Goal: Transaction & Acquisition: Register for event/course

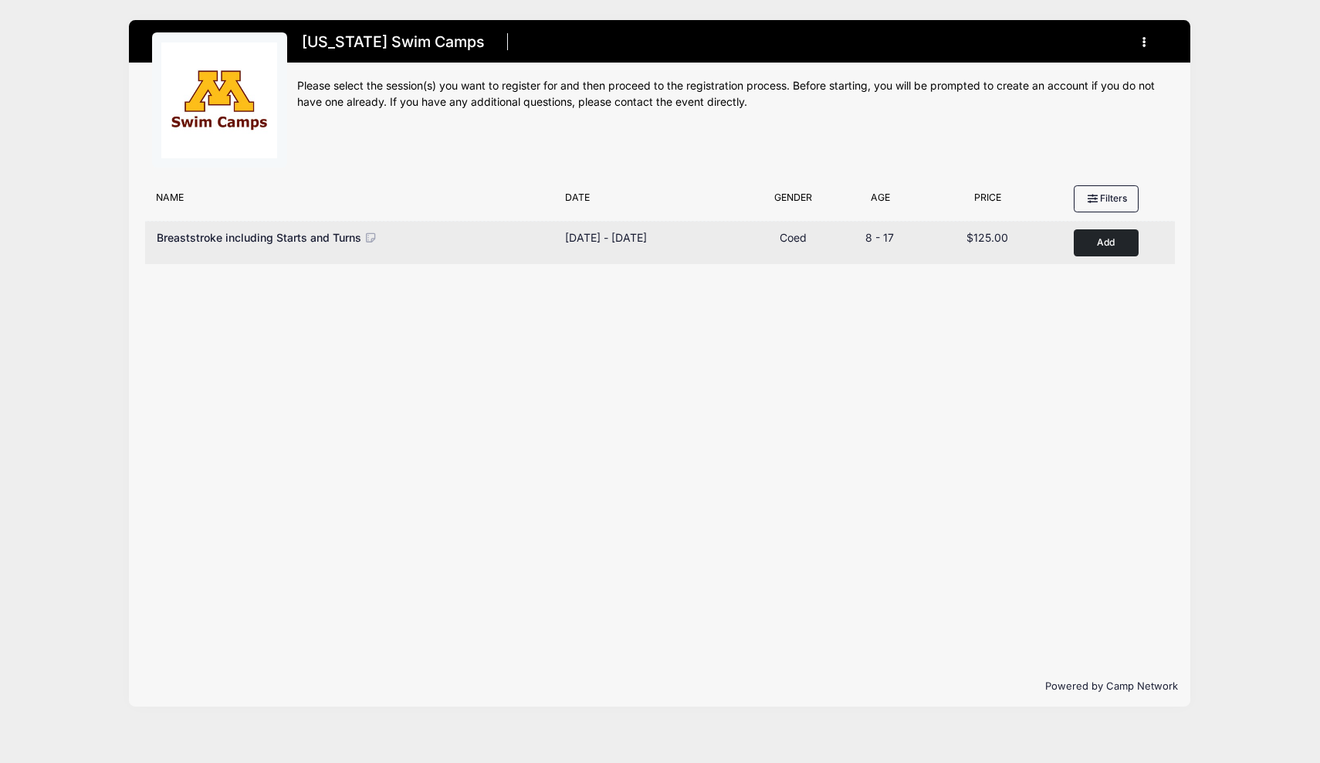
click at [1107, 245] on button "Add to Cart" at bounding box center [1106, 242] width 65 height 27
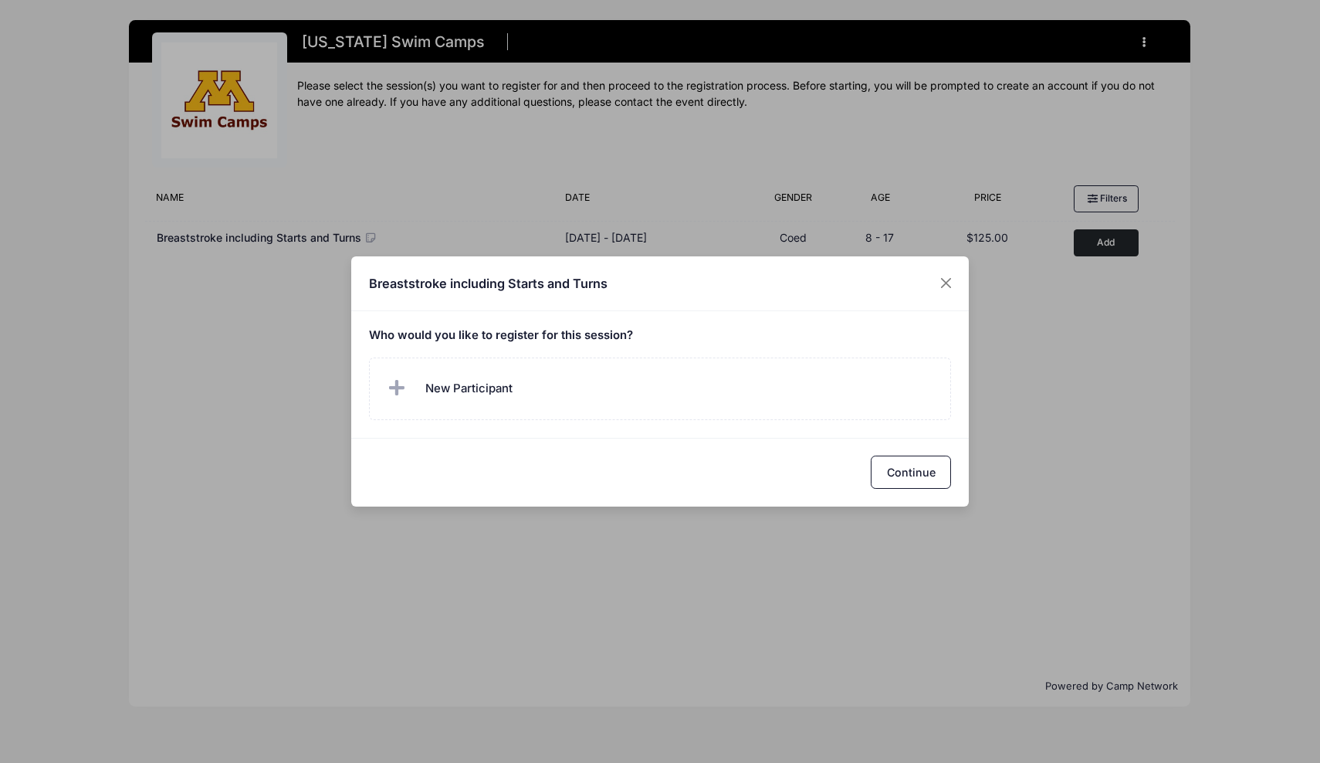
click at [513, 339] on h5 "Who would you like to register for this session?" at bounding box center [660, 336] width 583 height 14
click at [486, 377] on span "New Participant" at bounding box center [448, 388] width 128 height 31
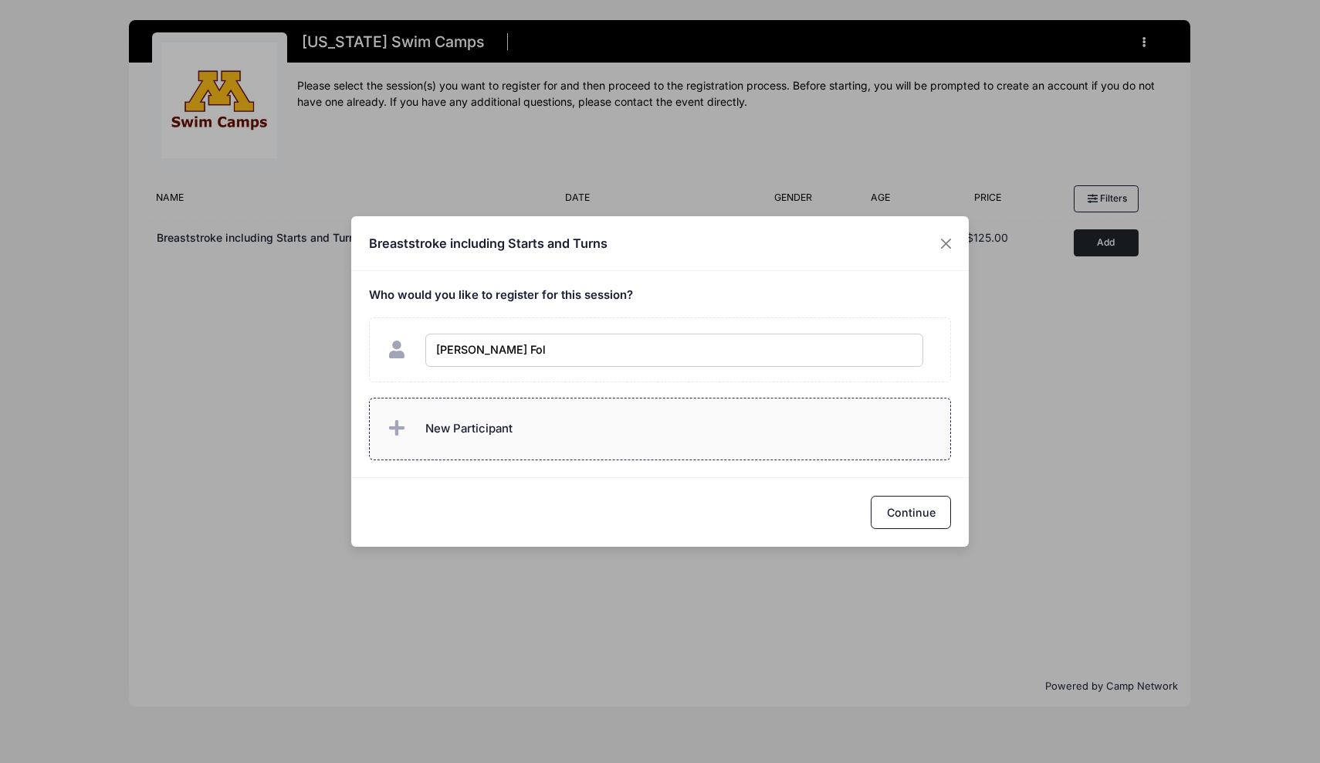
type input "Morgan Folk"
checkbox input "true"
click at [919, 509] on button "Continue" at bounding box center [911, 512] width 80 height 33
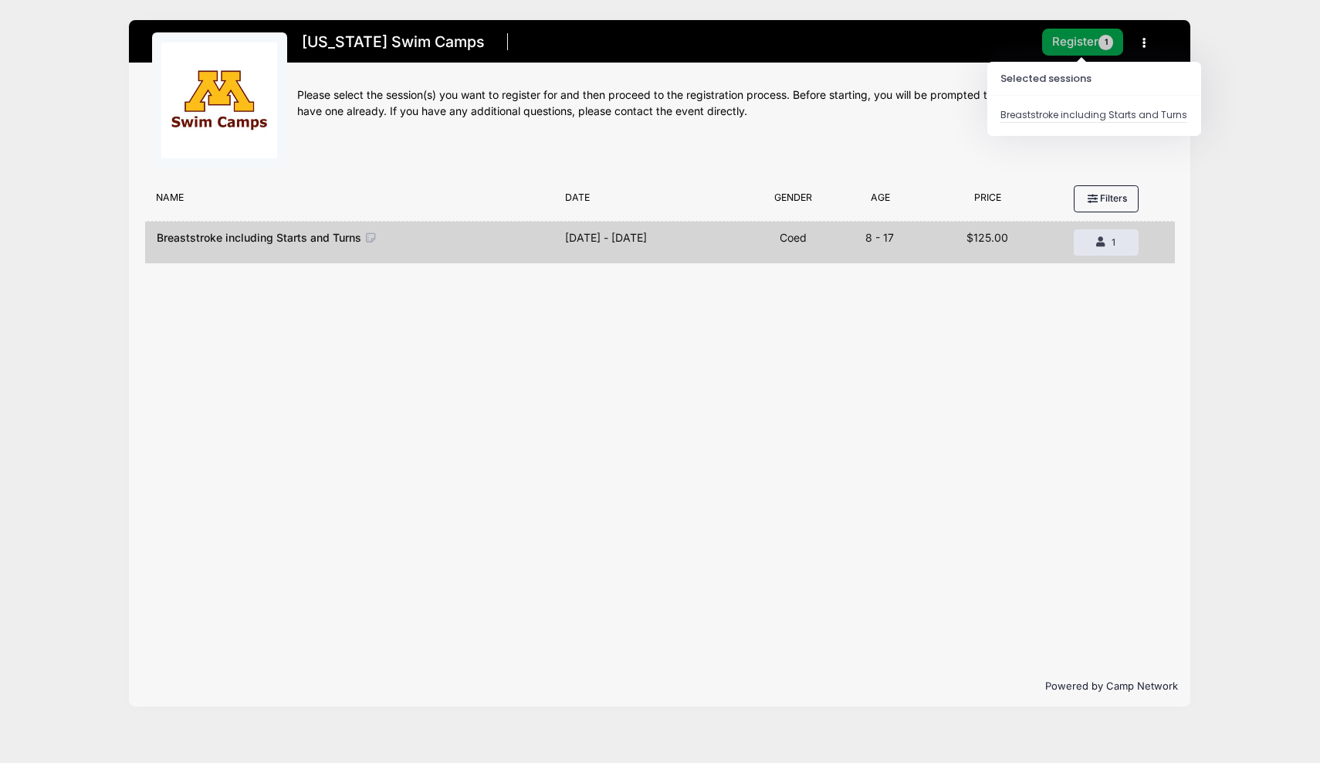
click at [1078, 42] on button "Register 1" at bounding box center [1083, 42] width 82 height 27
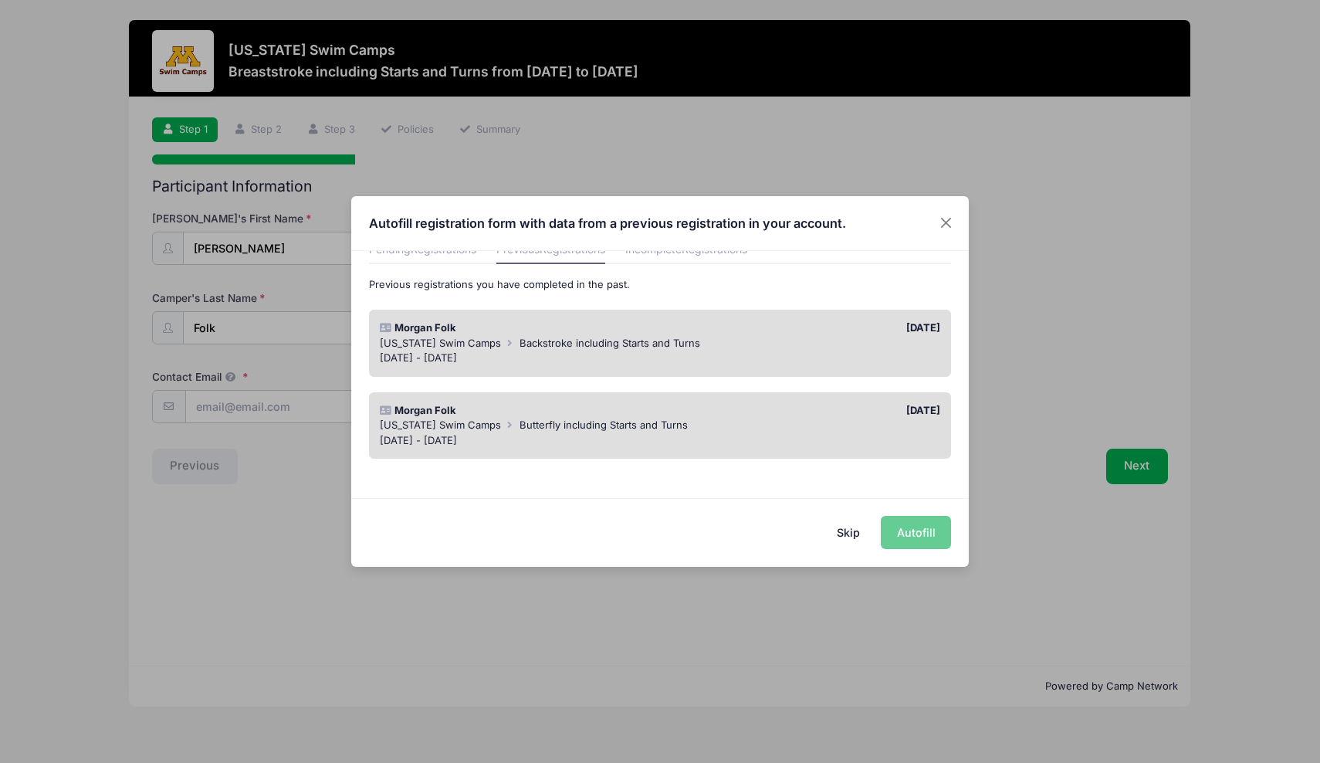
scroll to position [74, 0]
click at [919, 533] on div "Skip Autofill" at bounding box center [660, 532] width 618 height 69
click at [876, 333] on div "10/01/2024" at bounding box center [804, 329] width 288 height 15
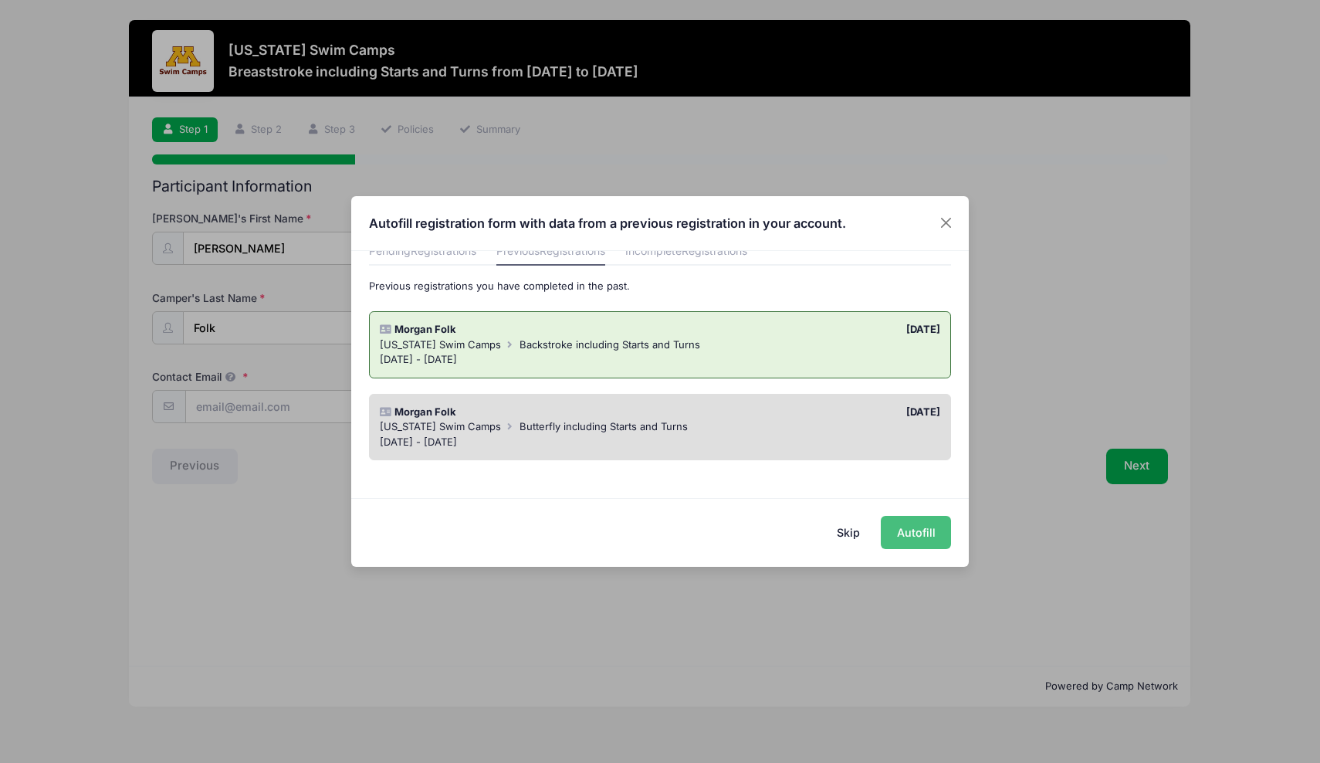
click at [949, 541] on button "Autofill" at bounding box center [916, 532] width 70 height 33
type input "ang_penn@yahoo.com"
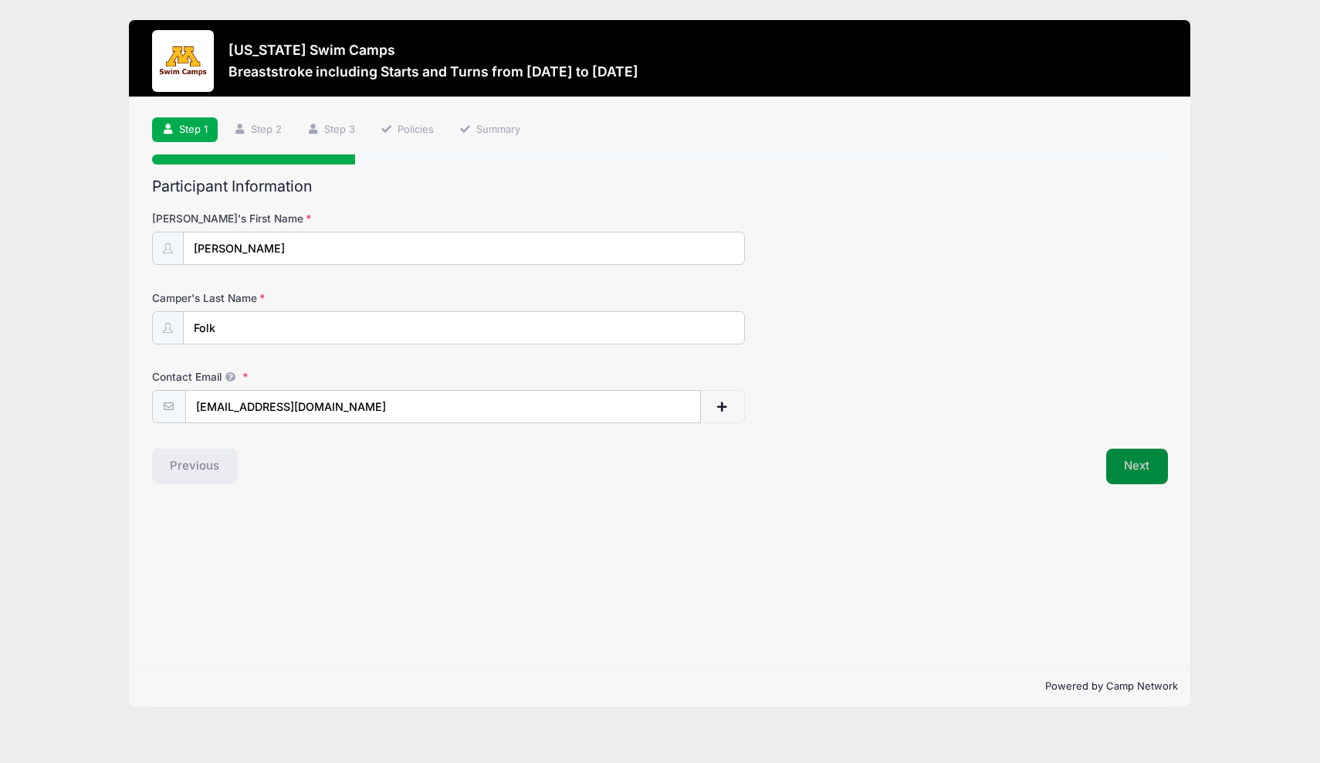
click at [1121, 464] on button "Next" at bounding box center [1137, 466] width 63 height 36
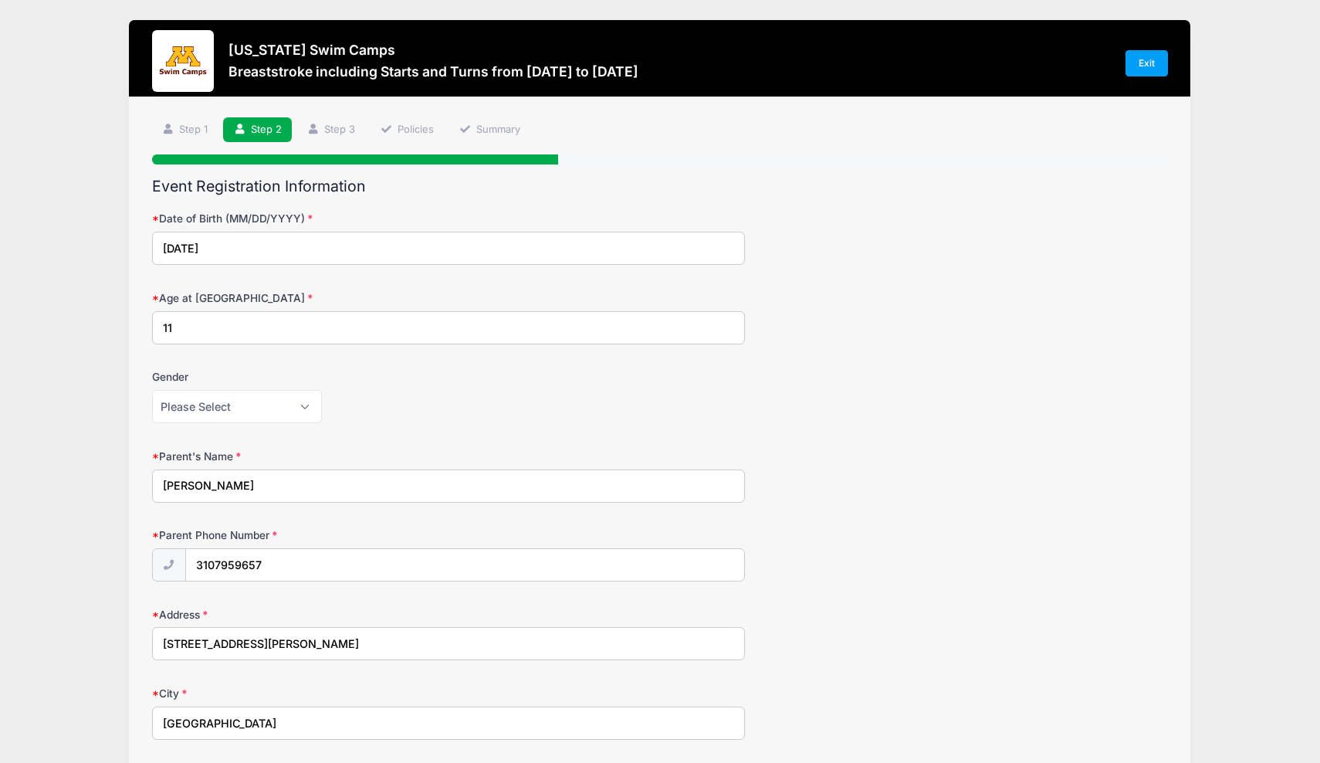
click at [451, 326] on input "11" at bounding box center [448, 327] width 593 height 33
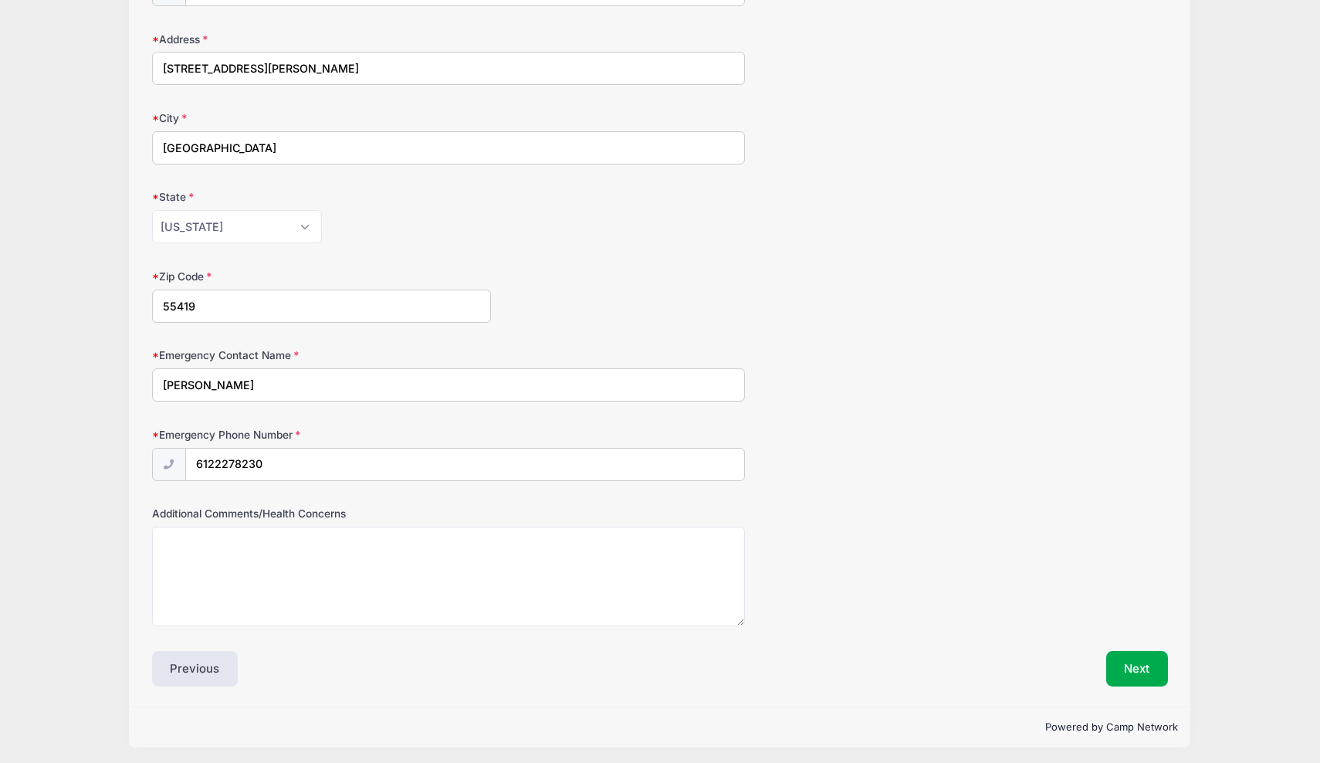
scroll to position [574, 0]
type input "12"
click at [1139, 659] on button "Next" at bounding box center [1137, 670] width 63 height 36
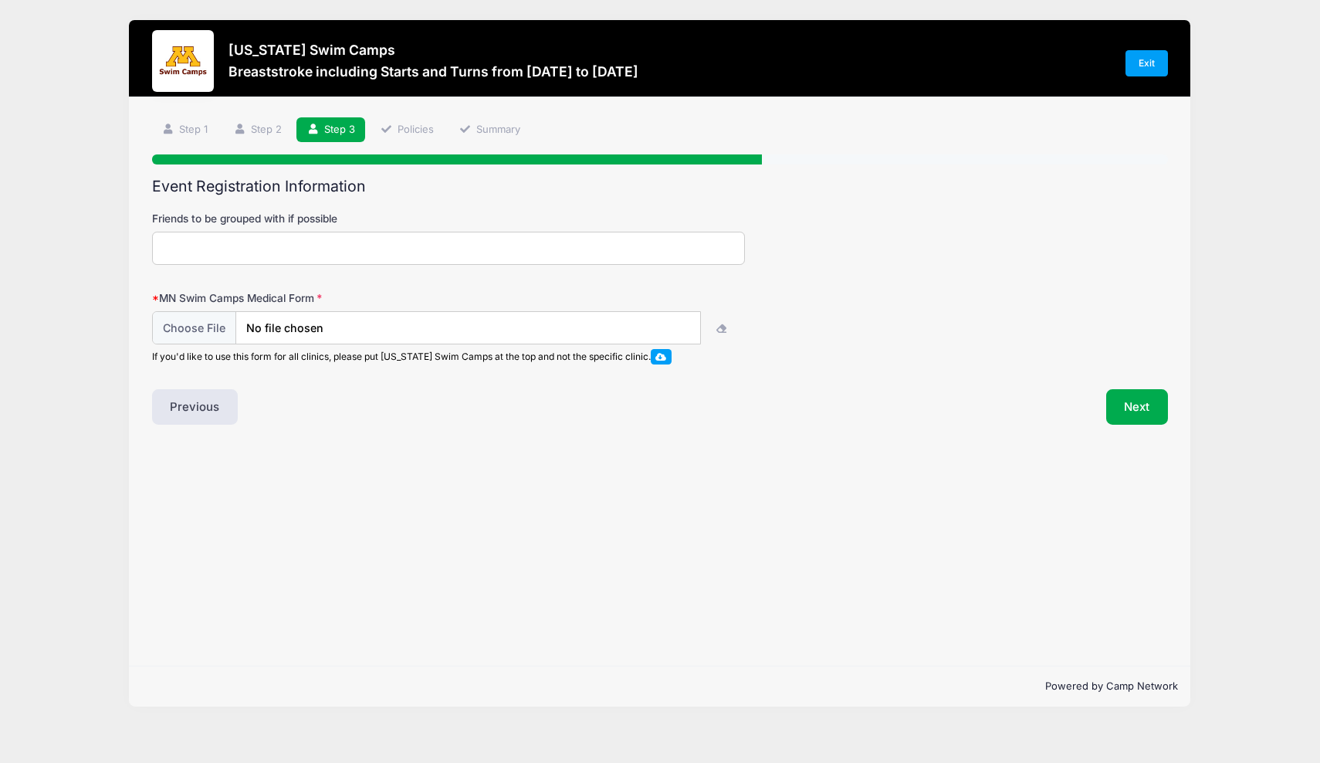
scroll to position [0, 0]
click at [662, 357] on span at bounding box center [660, 356] width 11 height 8
click at [399, 324] on input "file" at bounding box center [427, 327] width 550 height 33
type input "C:\fakepath\UofM Medical - MOF.pdf"
click at [1132, 401] on button "Next" at bounding box center [1137, 407] width 63 height 36
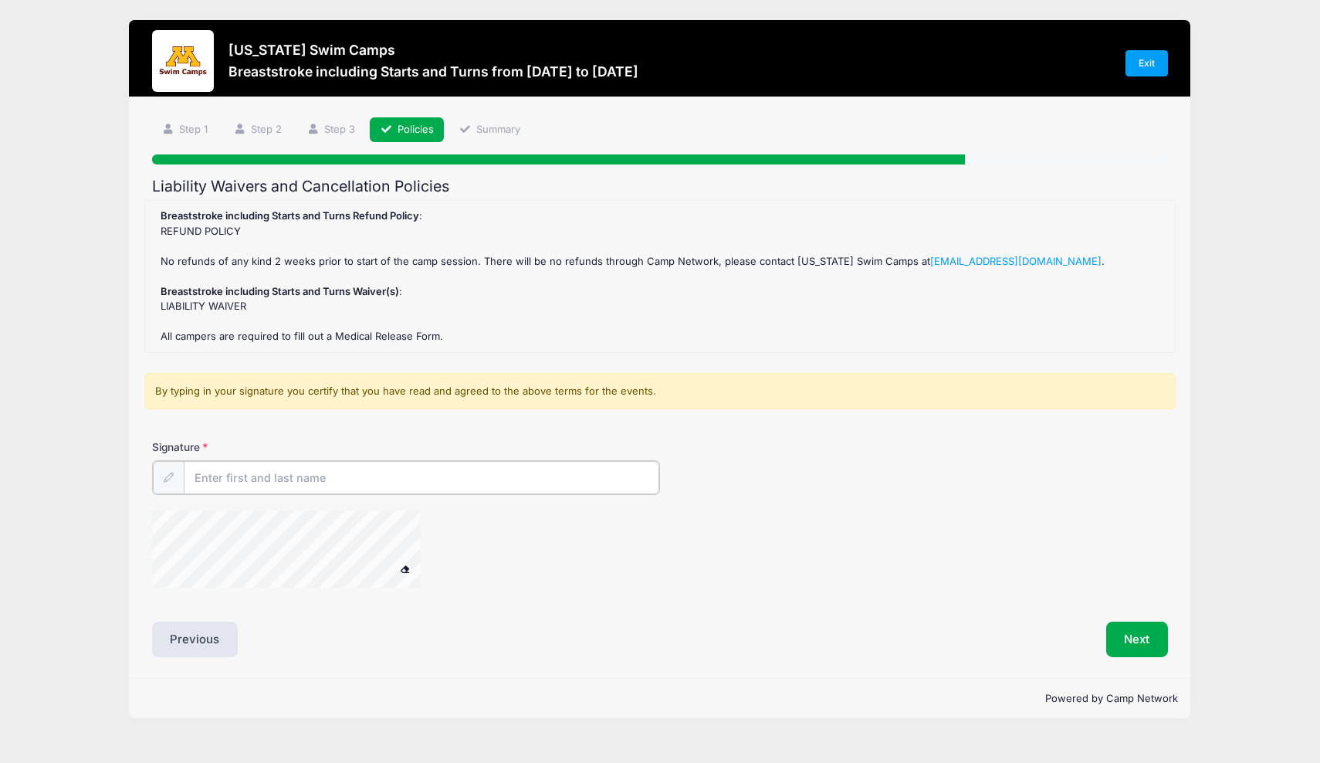
click at [560, 485] on input "Signature" at bounding box center [422, 477] width 476 height 33
type input "Angela Pennington"
click at [1136, 624] on button "Next" at bounding box center [1137, 638] width 63 height 36
click at [1128, 628] on button "Next" at bounding box center [1137, 638] width 63 height 36
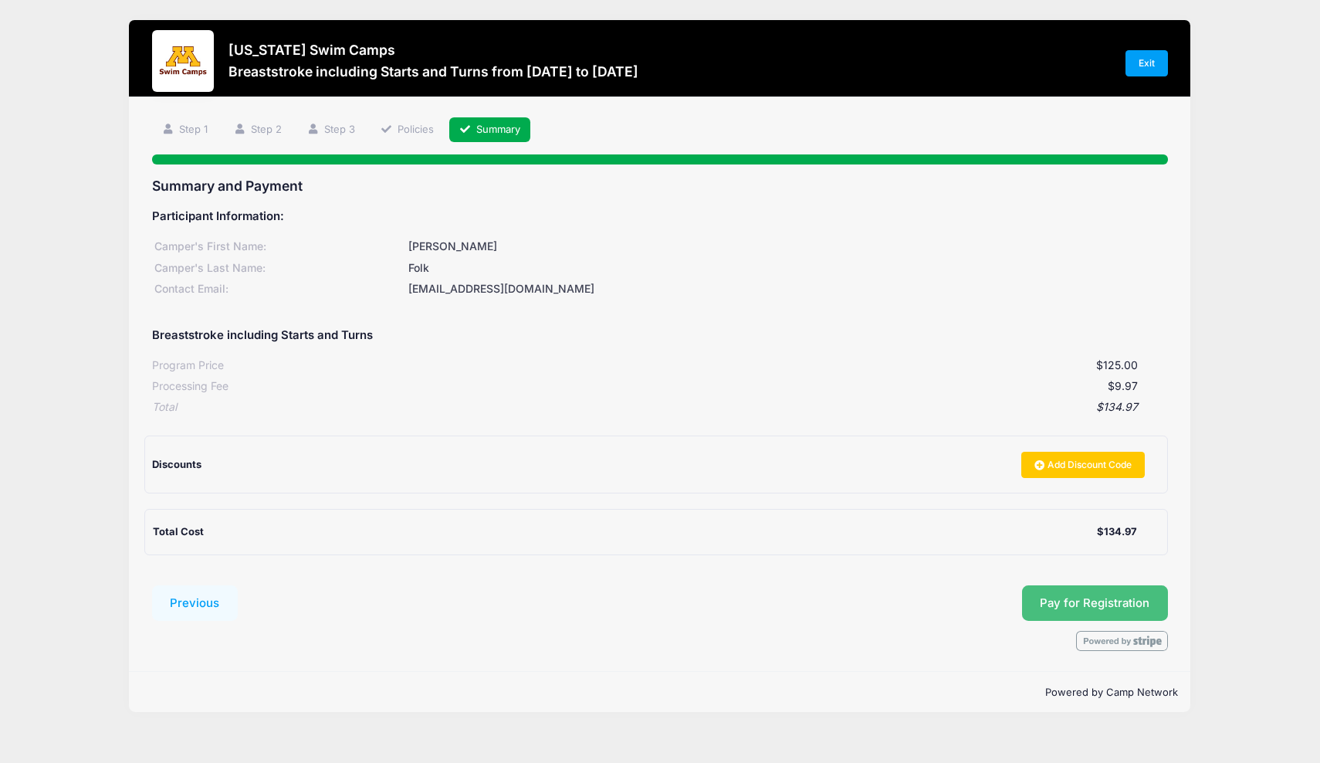
click at [1109, 596] on span "Pay for Registration" at bounding box center [1095, 603] width 110 height 14
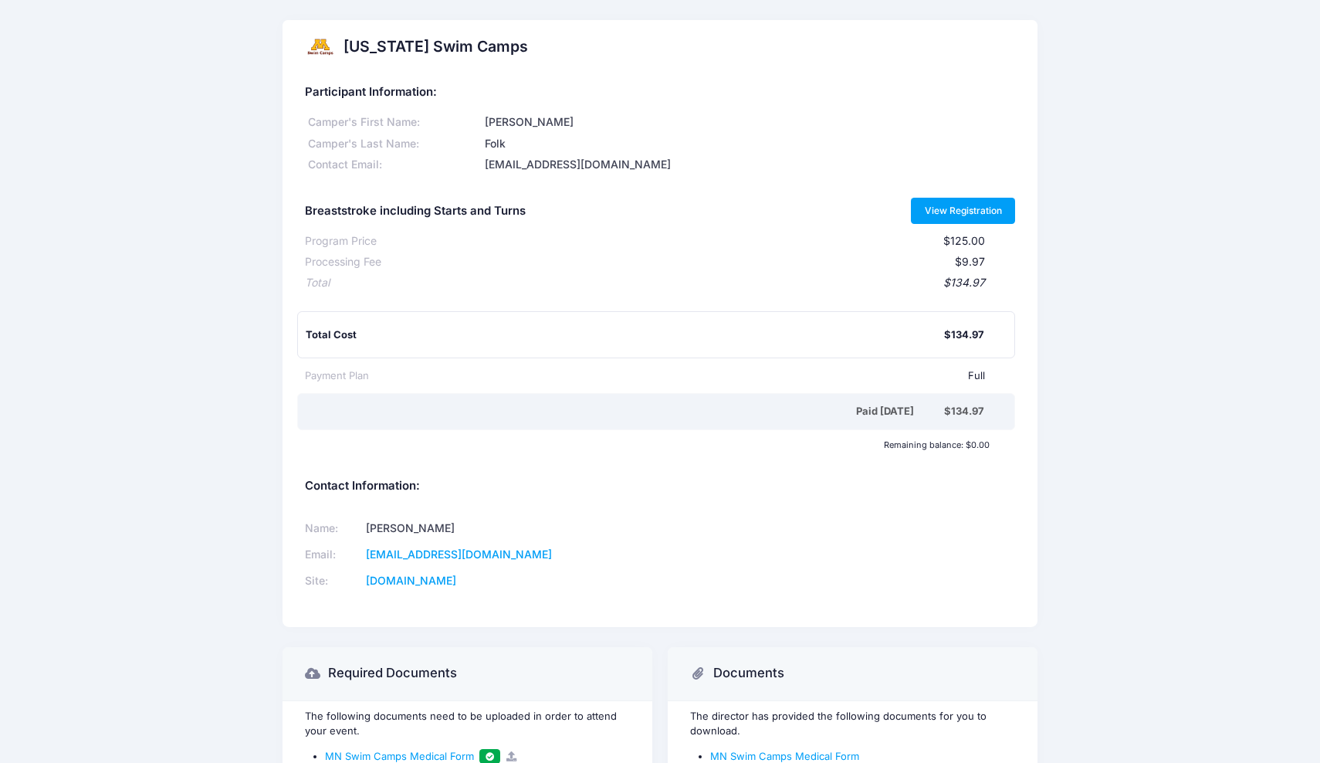
click at [973, 207] on link "View Registration" at bounding box center [963, 211] width 104 height 26
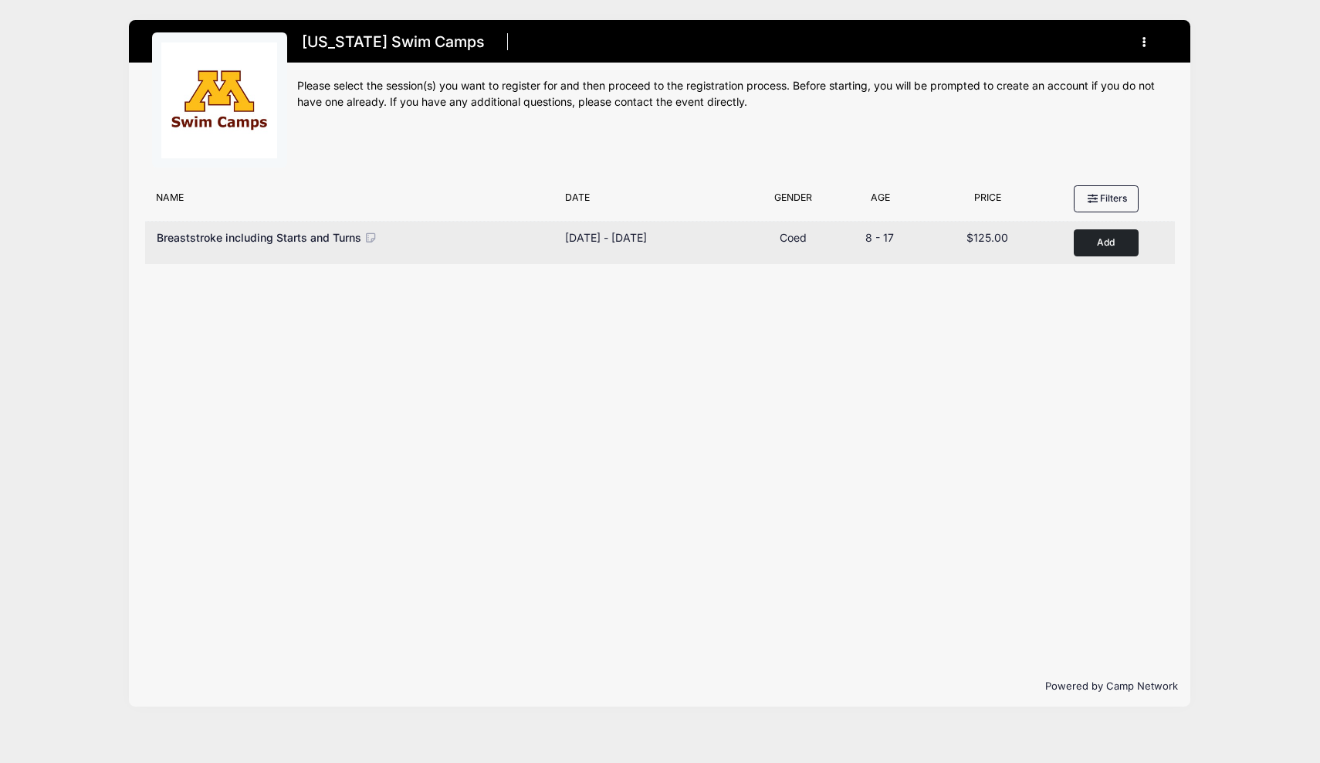
click at [367, 238] on icon at bounding box center [371, 237] width 14 height 11
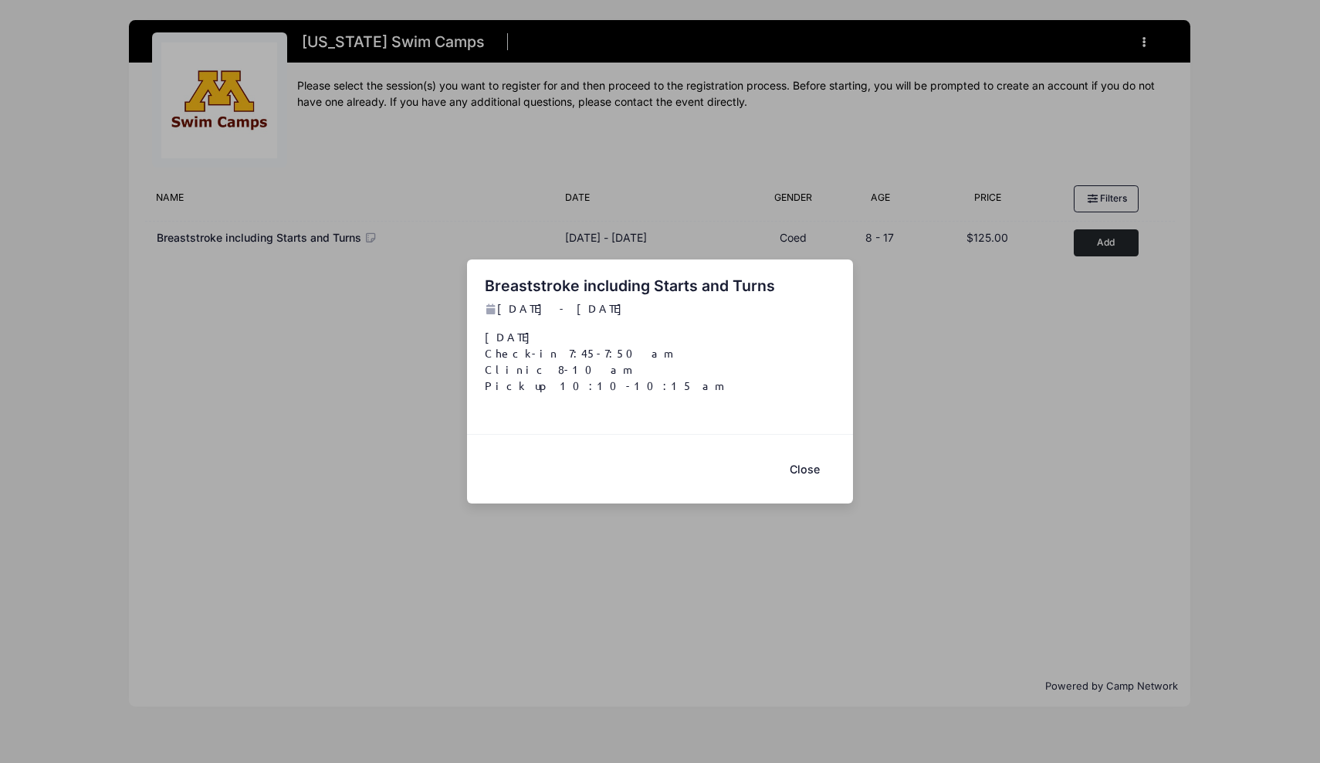
click at [797, 464] on button "Close" at bounding box center [804, 468] width 62 height 33
